Goal: Book appointment/travel/reservation

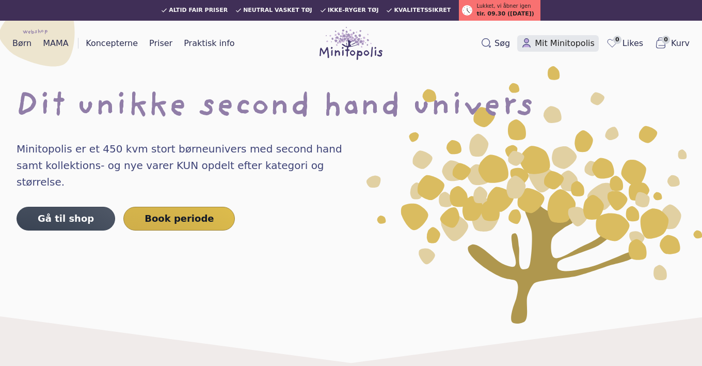
click at [563, 39] on span "Mit Minitopolis" at bounding box center [565, 43] width 60 height 12
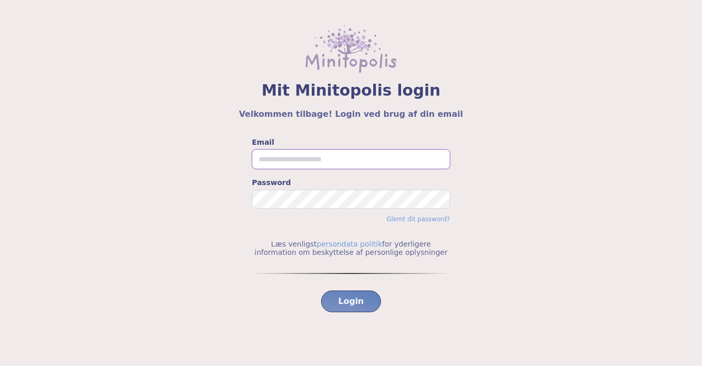
click at [301, 164] on input "Email" at bounding box center [351, 159] width 198 height 20
type input "**********"
click at [370, 314] on div "Login" at bounding box center [351, 321] width 198 height 97
click at [362, 302] on span "Login" at bounding box center [351, 301] width 26 height 12
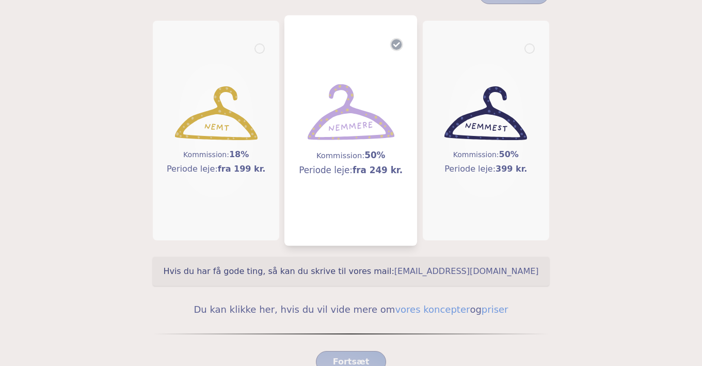
scroll to position [176, 0]
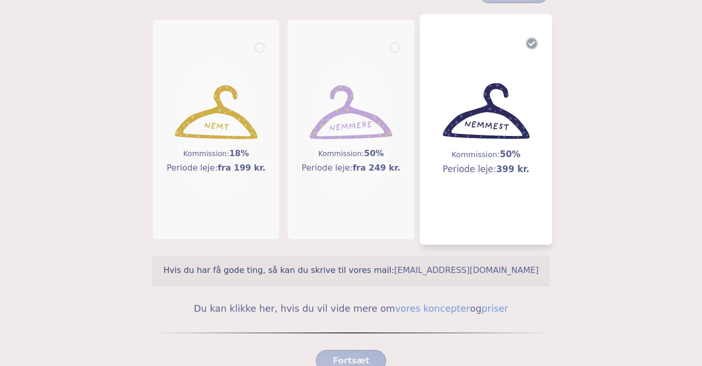
click at [470, 122] on img at bounding box center [486, 111] width 87 height 56
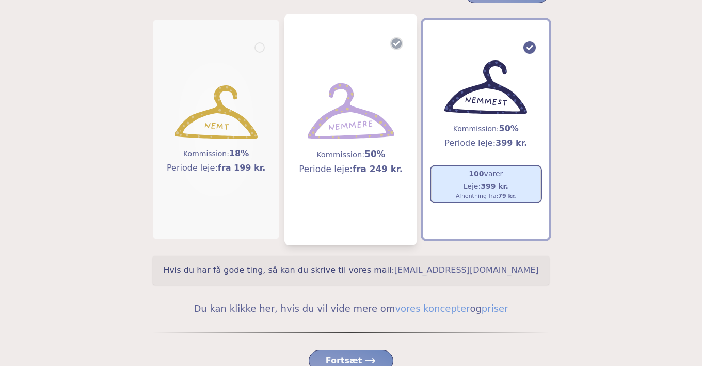
click at [355, 163] on h5 "Periode leje: fra 249 kr." at bounding box center [352, 169] width 104 height 13
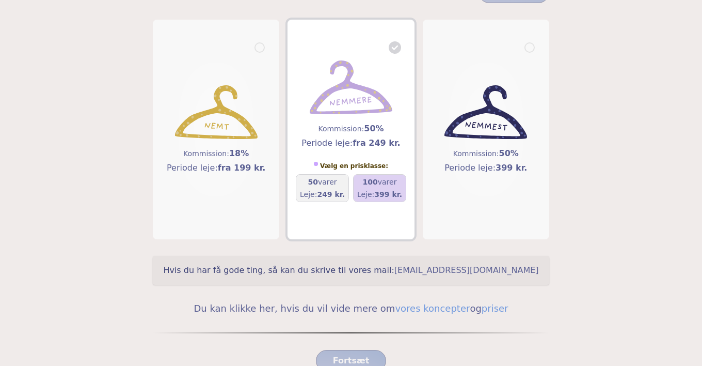
click at [375, 191] on h5 "Leje: 399 kr." at bounding box center [379, 194] width 45 height 10
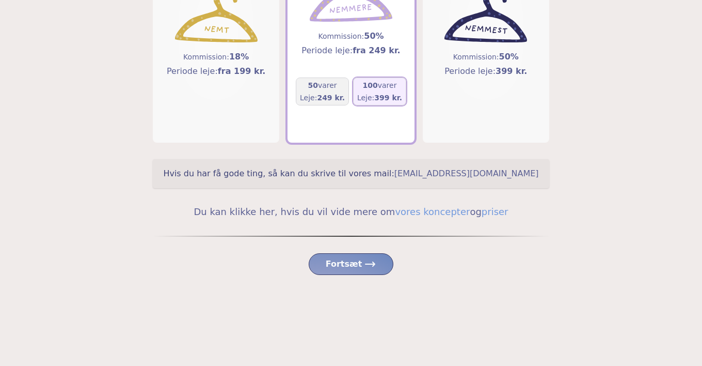
scroll to position [274, 0]
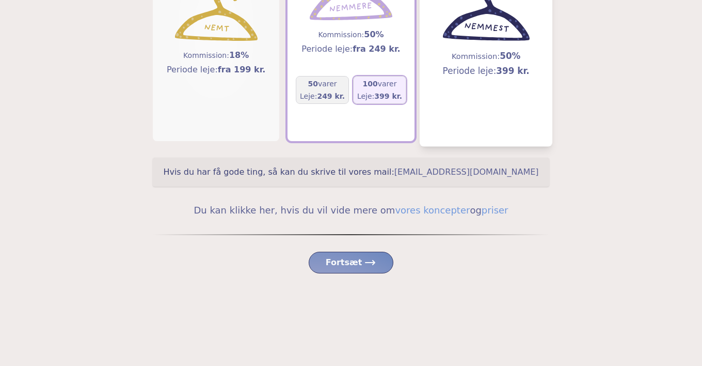
click at [479, 38] on img at bounding box center [486, 13] width 87 height 56
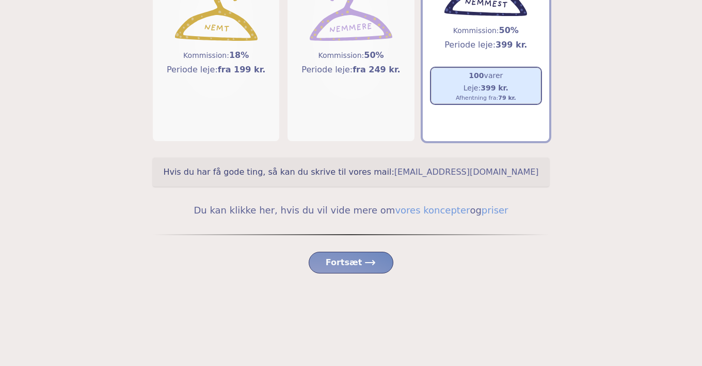
click at [483, 72] on h5 "100 varer" at bounding box center [486, 75] width 60 height 10
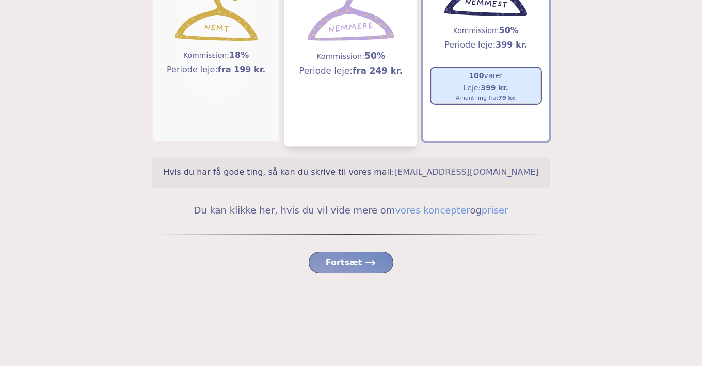
click at [335, 71] on h5 "Periode leje: fra 249 kr." at bounding box center [352, 71] width 104 height 13
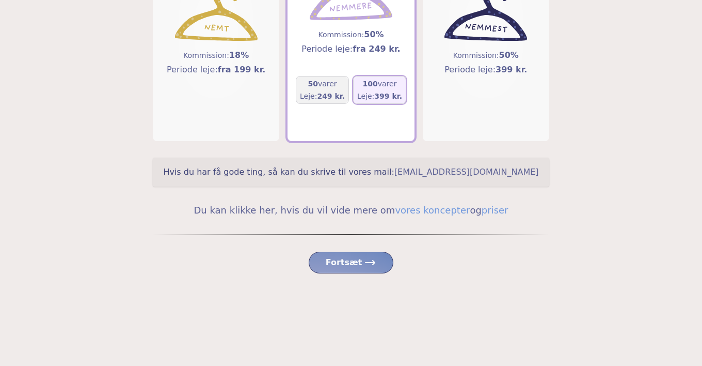
click at [374, 86] on span "100" at bounding box center [370, 84] width 15 height 8
click at [352, 250] on div "Fortsæt" at bounding box center [351, 282] width 397 height 97
click at [360, 270] on button "Fortsæt" at bounding box center [351, 263] width 85 height 22
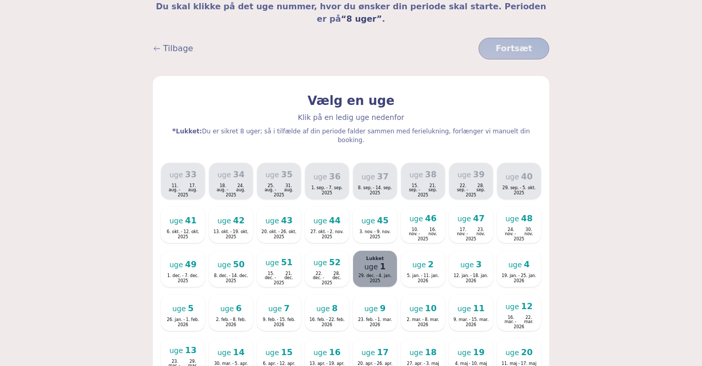
scroll to position [154, 0]
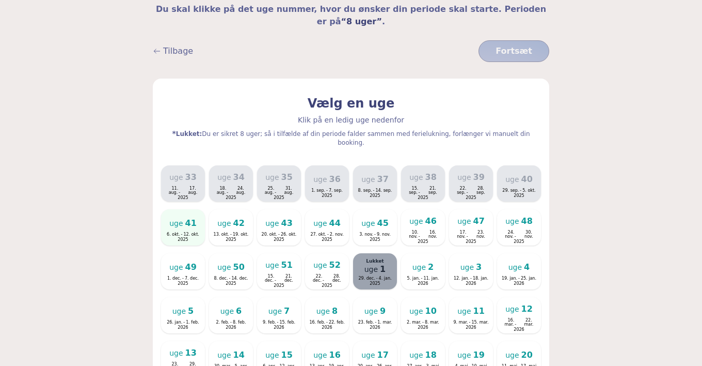
click at [180, 218] on span "uge" at bounding box center [175, 223] width 13 height 10
